Goal: Task Accomplishment & Management: Use online tool/utility

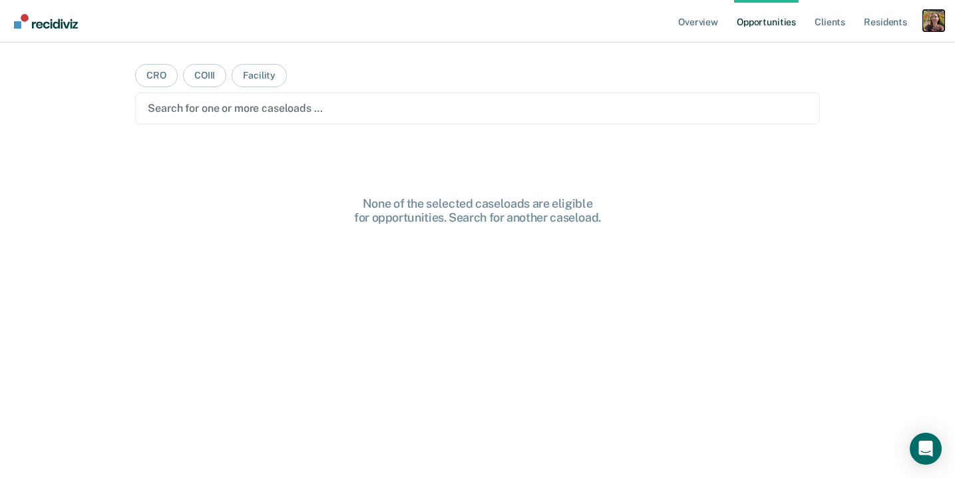
click at [940, 19] on div "Profile dropdown button" at bounding box center [934, 20] width 21 height 21
click at [863, 54] on link "Profile" at bounding box center [880, 54] width 107 height 11
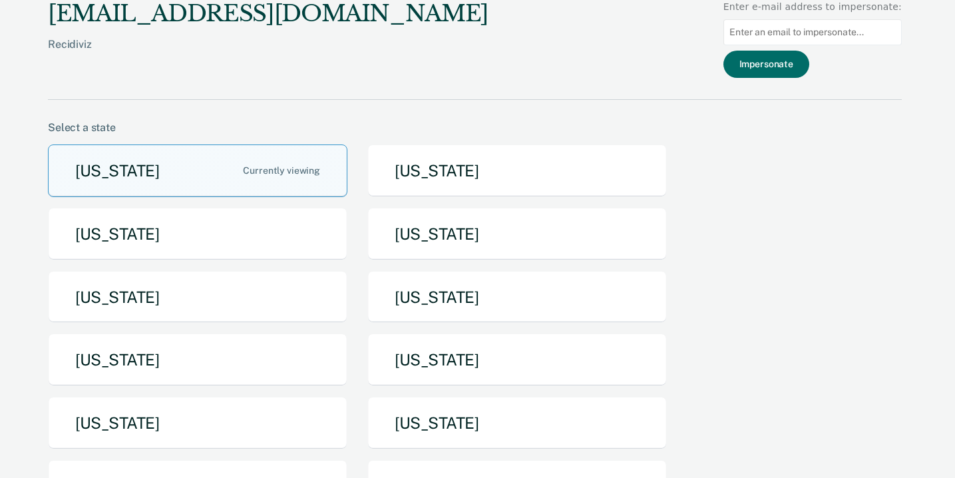
click at [861, 41] on input at bounding box center [813, 32] width 178 height 26
paste input "[PERSON_NAME][EMAIL_ADDRESS][DOMAIN_NAME][US_STATE]"
type input "[PERSON_NAME][EMAIL_ADDRESS][DOMAIN_NAME][US_STATE]"
click at [793, 67] on button "Impersonate" at bounding box center [767, 64] width 86 height 27
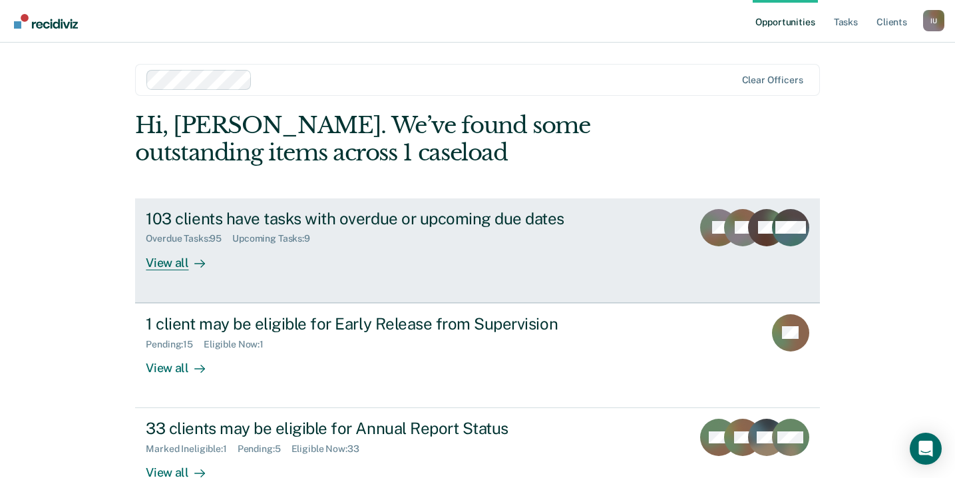
click at [230, 279] on link "103 clients have tasks with overdue or upcoming due dates Overdue Tasks : 95 Up…" at bounding box center [477, 250] width 684 height 105
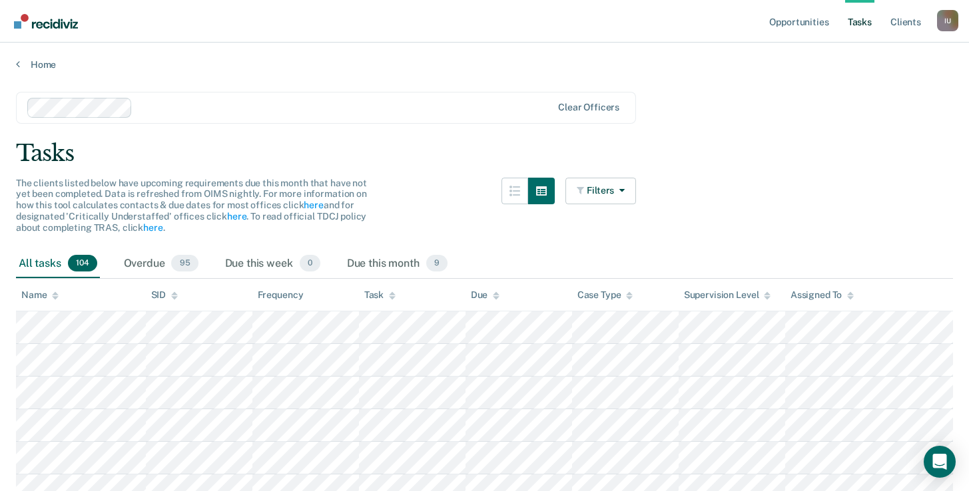
click at [42, 67] on link "Home" at bounding box center [484, 65] width 937 height 12
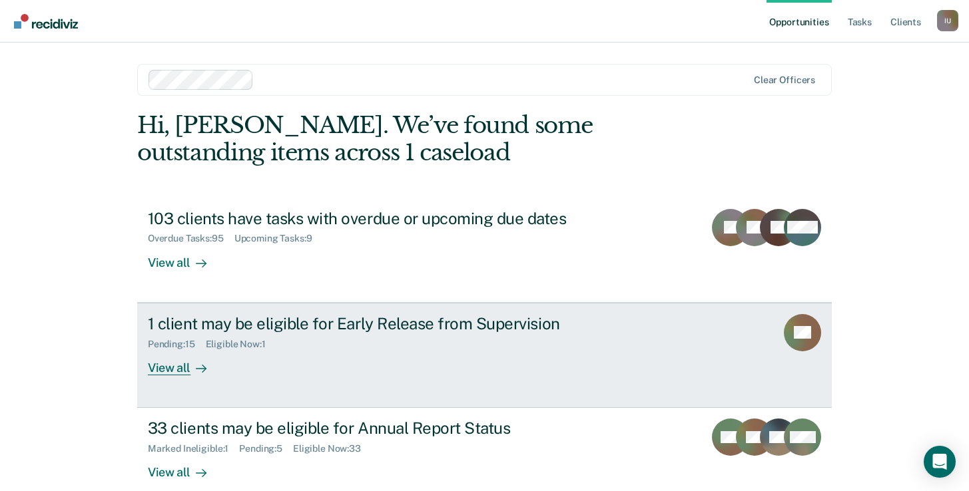
click at [283, 379] on link "1 client may be eligible for Early Release from Supervision Pending : 15 Eligib…" at bounding box center [484, 355] width 694 height 105
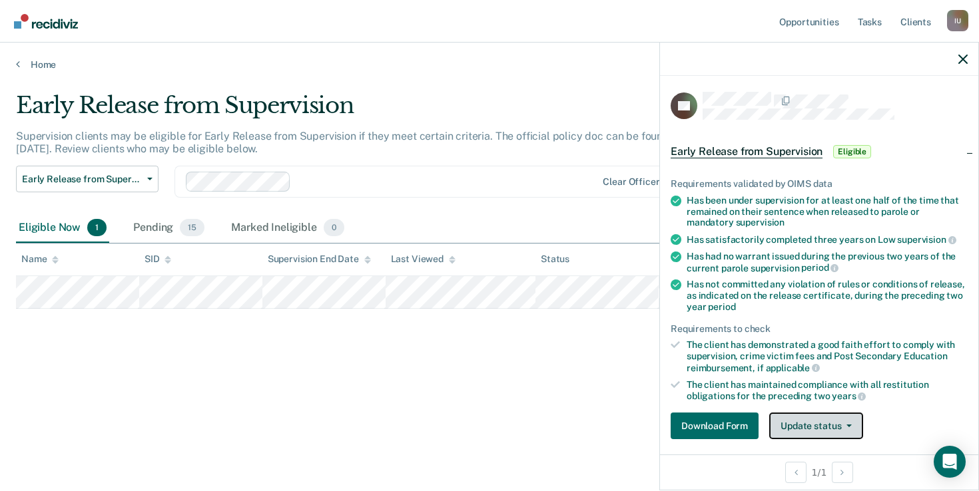
click at [851, 418] on button "Update status" at bounding box center [816, 426] width 94 height 27
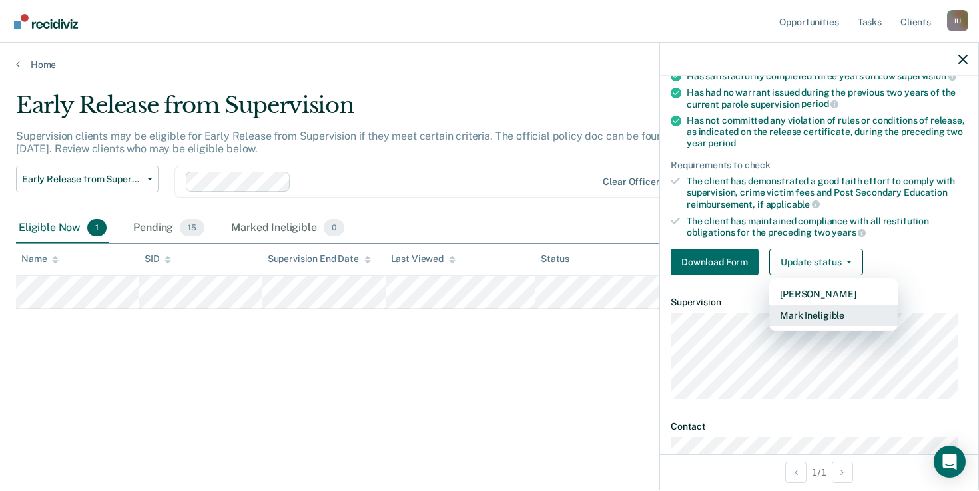
scroll to position [144, 0]
